Goal: Obtain resource: Download file/media

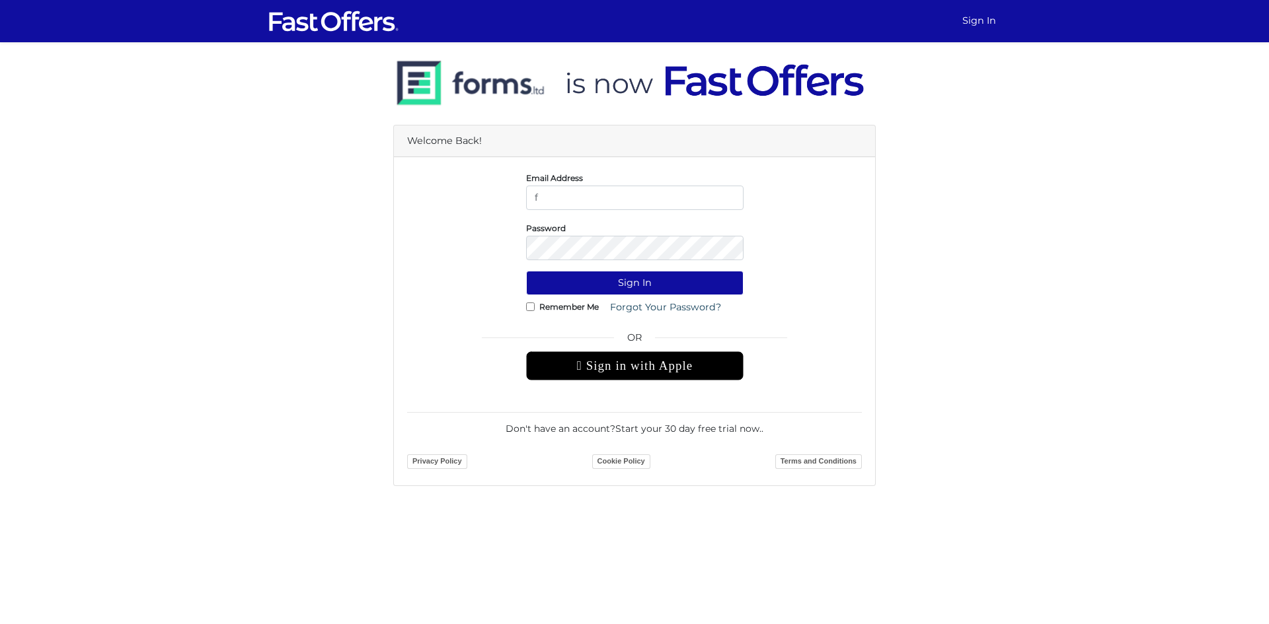
type input "f.normuradov@gmail.com"
click at [526, 271] on button "Sign In" at bounding box center [634, 283] width 217 height 24
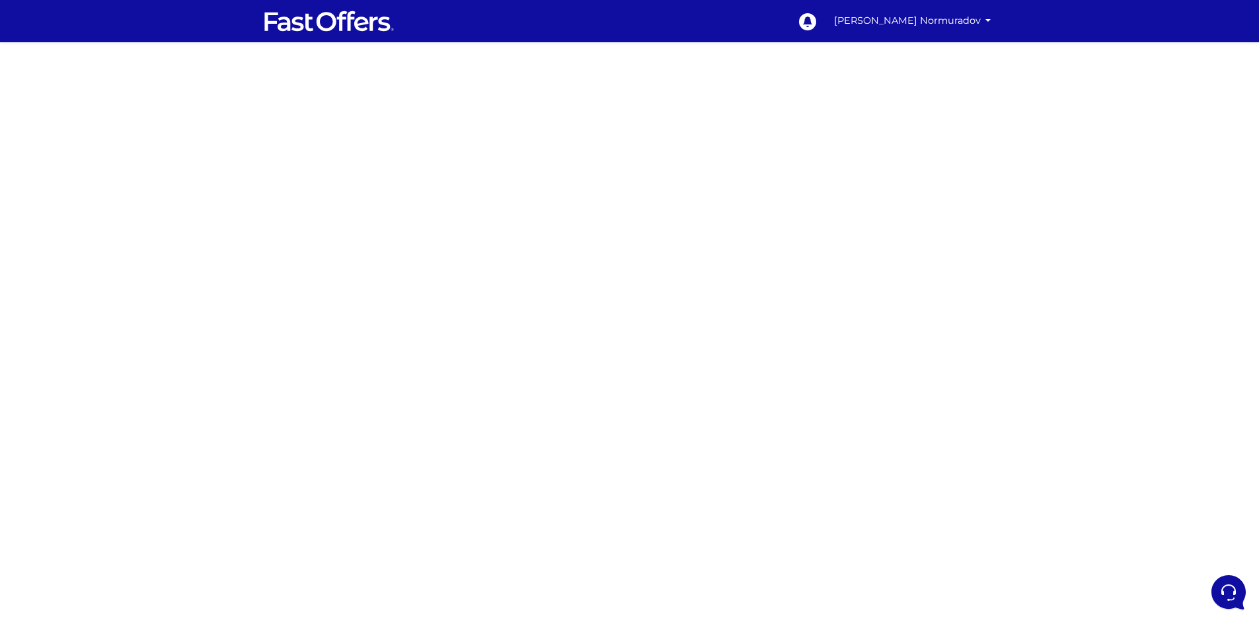
click at [394, 220] on div at bounding box center [629, 372] width 1259 height 661
drag, startPoint x: 314, startPoint y: 248, endPoint x: 485, endPoint y: 303, distance: 179.7
click at [316, 248] on div at bounding box center [629, 372] width 1259 height 661
click at [420, 344] on div at bounding box center [629, 372] width 1259 height 661
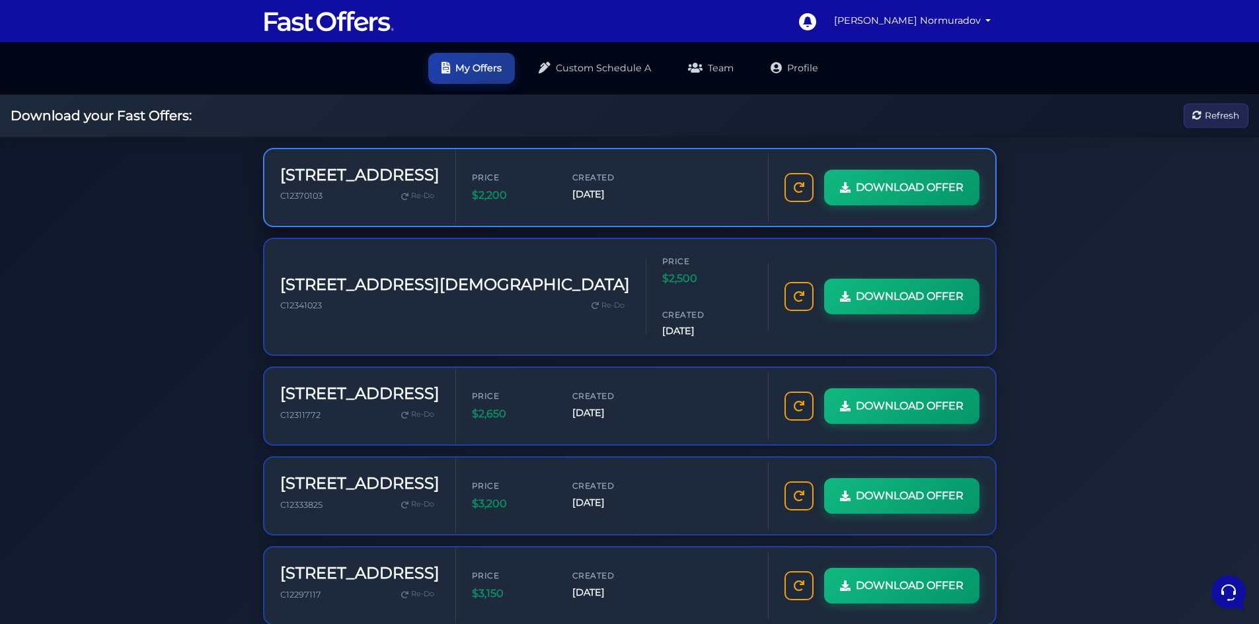
click at [590, 182] on div "Created [DATE]" at bounding box center [611, 187] width 79 height 32
click at [860, 182] on span "DOWNLOAD OFFER" at bounding box center [908, 187] width 108 height 17
